Goal: Task Accomplishment & Management: Manage account settings

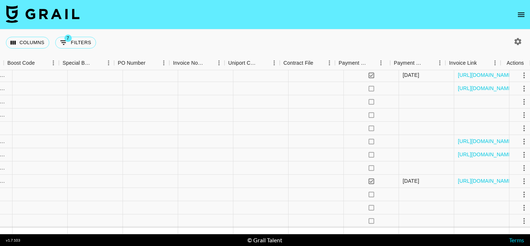
scroll to position [78, 1031]
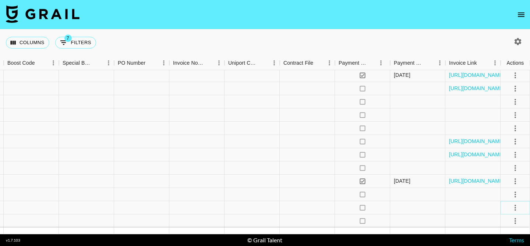
click at [513, 209] on icon "select merge strategy" at bounding box center [514, 207] width 9 height 9
click at [509, 135] on li "Confirm" at bounding box center [506, 138] width 48 height 13
click at [513, 220] on icon "select merge strategy" at bounding box center [514, 221] width 9 height 9
click at [503, 152] on li "Confirm" at bounding box center [506, 152] width 48 height 13
click at [465, 46] on div "Columns 7 Filters + Booking" at bounding box center [265, 42] width 530 height 26
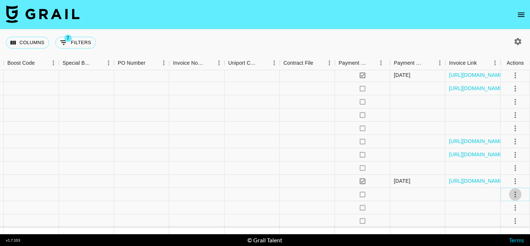
click at [512, 195] on icon "select merge strategy" at bounding box center [514, 194] width 9 height 9
click at [498, 151] on li "Draft Created" at bounding box center [506, 152] width 48 height 13
click at [411, 204] on div at bounding box center [417, 207] width 55 height 13
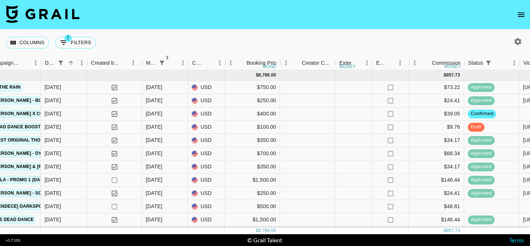
scroll to position [0, 461]
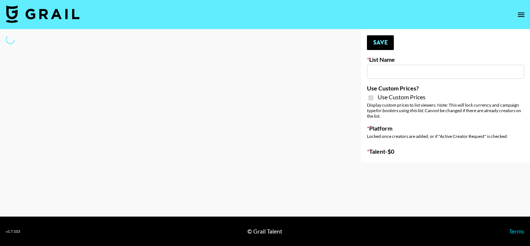
type input "Amaxy Beauty"
checkbox input "true"
select select "Brand"
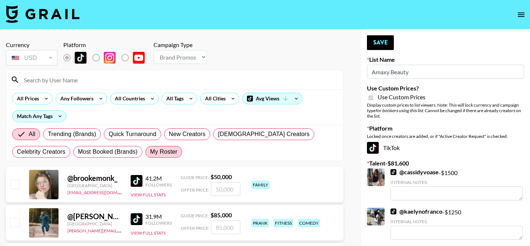
click at [149, 153] on label "My Roster" at bounding box center [163, 152] width 37 height 12
click at [150, 152] on input "My Roster" at bounding box center [150, 152] width 0 height 0
radio input "true"
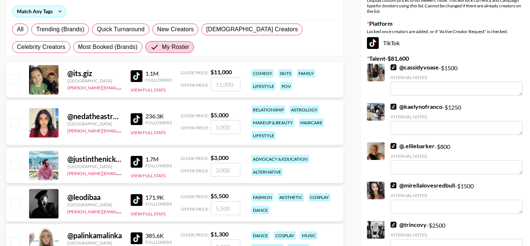
scroll to position [106, 0]
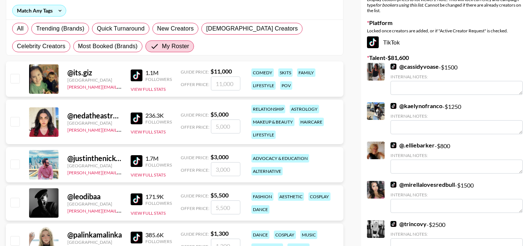
click at [13, 79] on input "checkbox" at bounding box center [14, 78] width 9 height 9
checkbox input "true"
type input "11000"
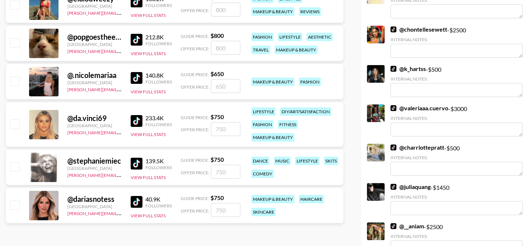
scroll to position [419, 0]
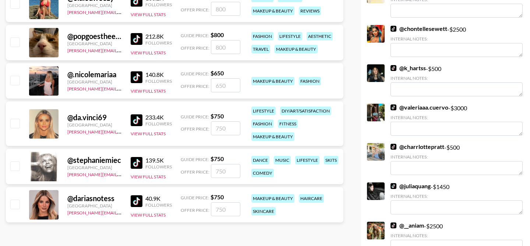
click at [14, 208] on input "checkbox" at bounding box center [14, 204] width 9 height 9
checkbox input "true"
type input "750"
click at [147, 215] on button "View Full Stats" at bounding box center [148, 215] width 35 height 6
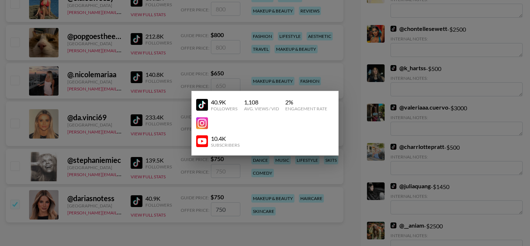
click at [121, 193] on div at bounding box center [265, 123] width 530 height 246
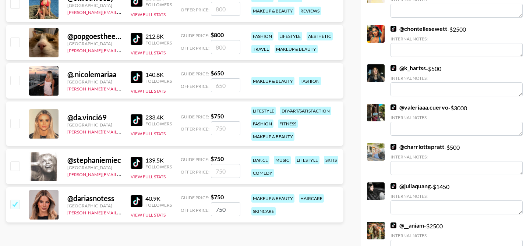
click at [13, 124] on input "checkbox" at bounding box center [14, 123] width 9 height 9
checkbox input "true"
type input "750"
click at [13, 81] on input "checkbox" at bounding box center [14, 80] width 9 height 9
checkbox input "true"
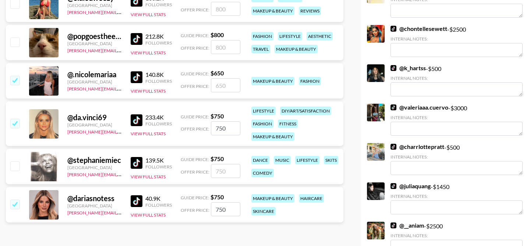
type input "650"
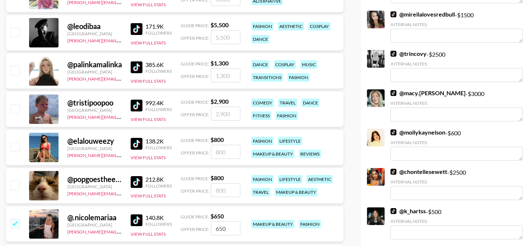
scroll to position [0, 0]
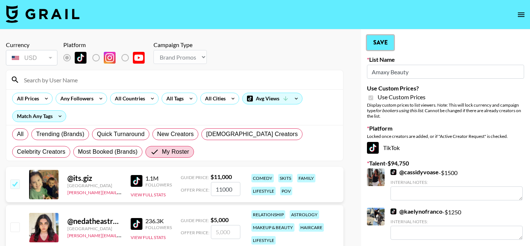
click at [377, 43] on button "Save" at bounding box center [380, 42] width 27 height 15
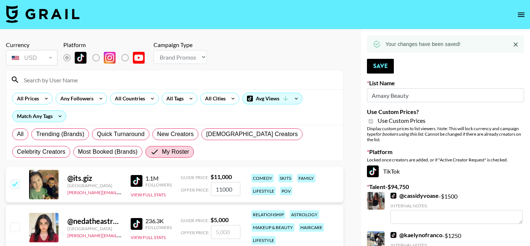
click at [377, 43] on icon at bounding box center [377, 44] width 8 height 8
